Goal: Transaction & Acquisition: Download file/media

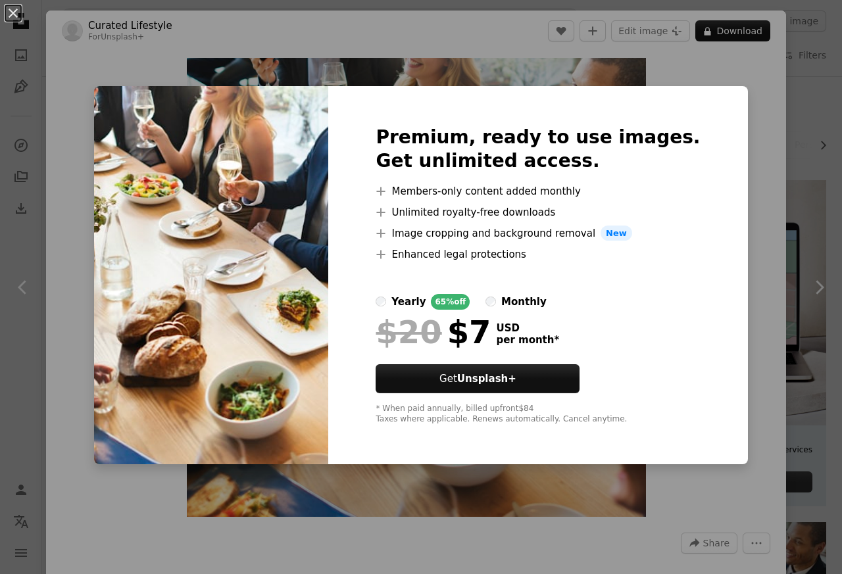
scroll to position [474, 0]
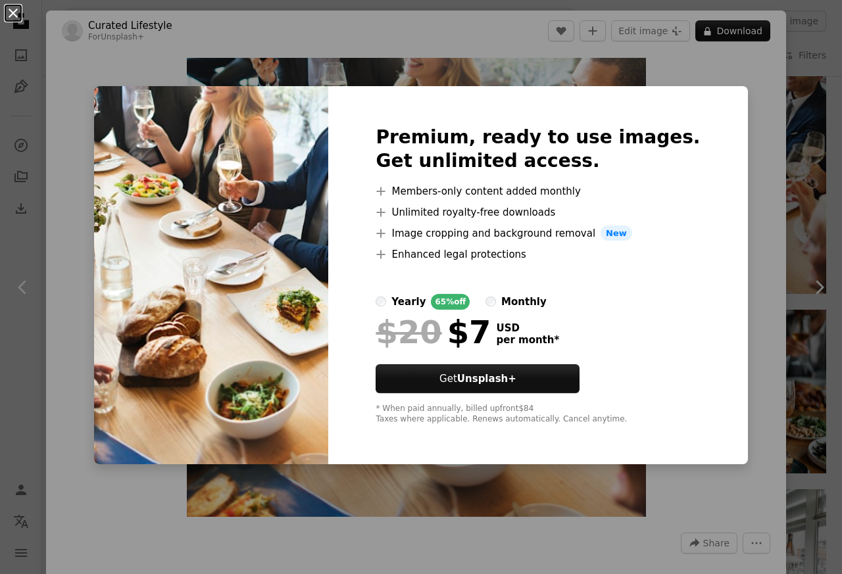
click at [14, 13] on button "An X shape" at bounding box center [13, 13] width 16 height 16
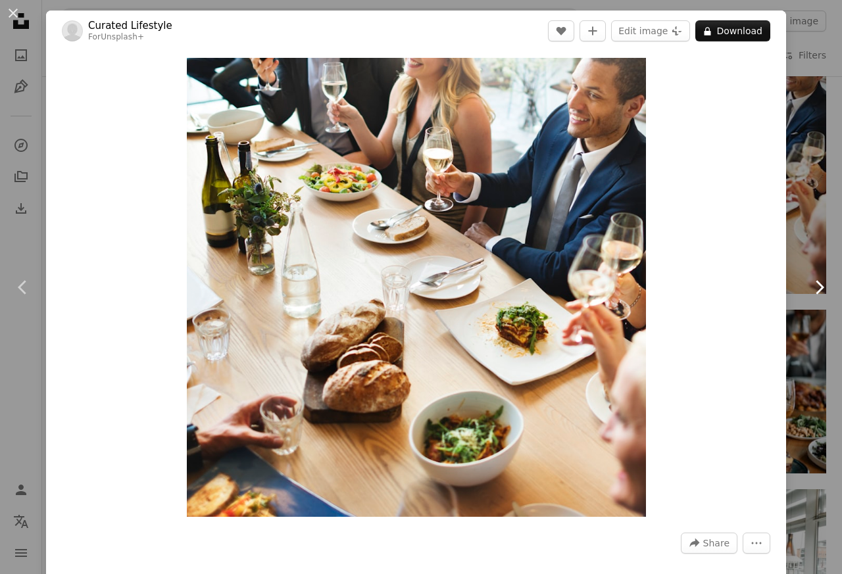
click at [811, 287] on icon "Chevron right" at bounding box center [819, 287] width 21 height 21
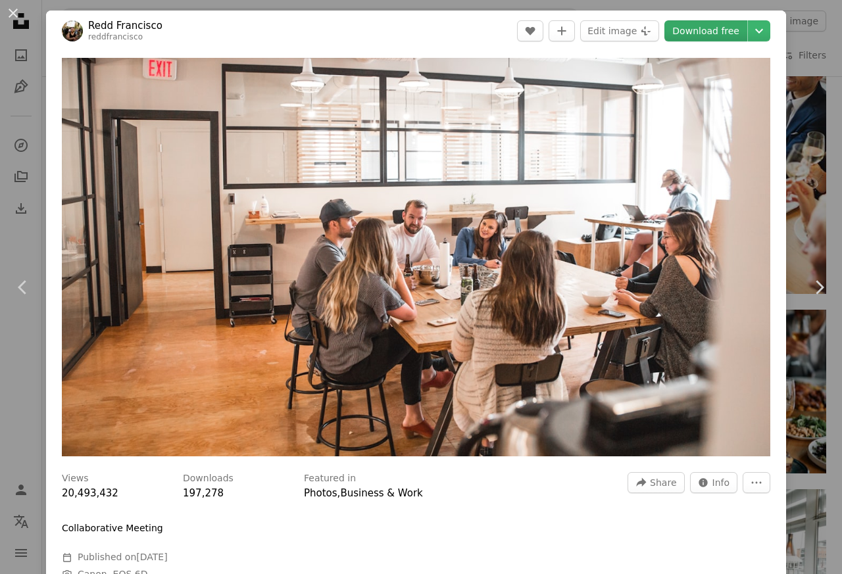
click at [706, 32] on link "Download free" at bounding box center [706, 30] width 83 height 21
